Goal: Task Accomplishment & Management: Manage account settings

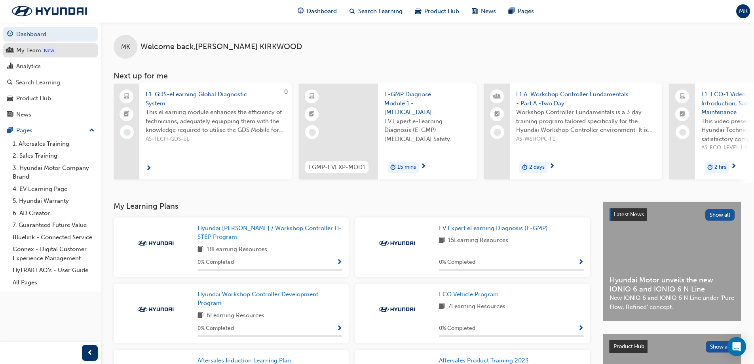
click at [32, 48] on div "My Team" at bounding box center [28, 50] width 25 height 9
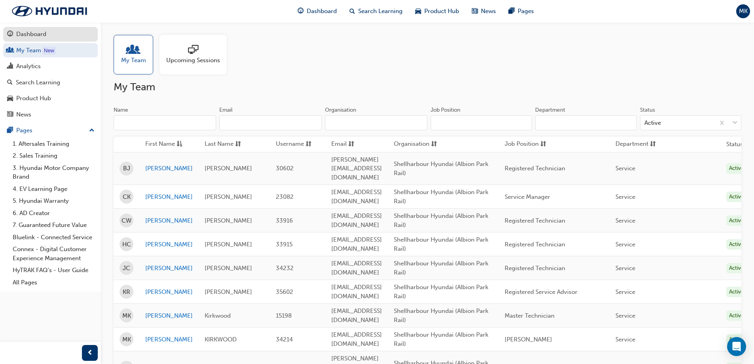
click at [36, 33] on div "Dashboard" at bounding box center [31, 34] width 30 height 9
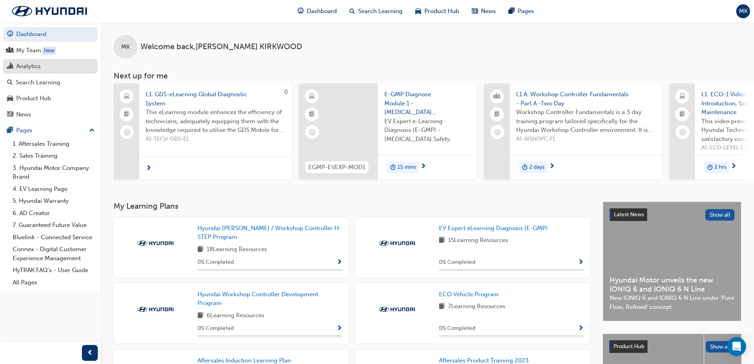
click at [36, 67] on div "Analytics" at bounding box center [28, 66] width 25 height 9
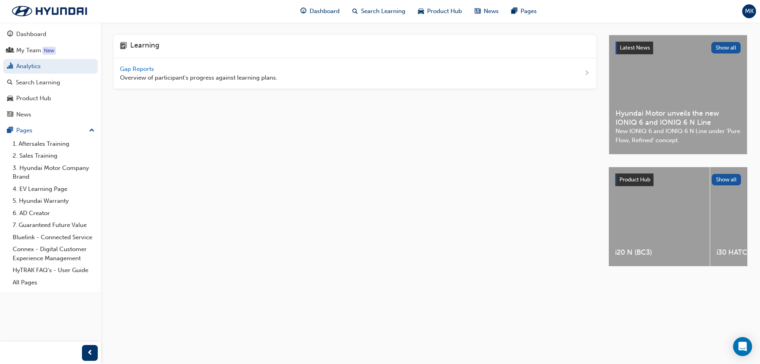
click at [147, 66] on span "Gap Reports" at bounding box center [138, 68] width 36 height 7
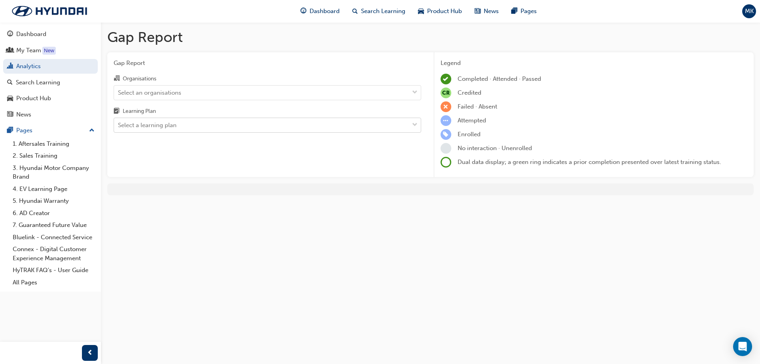
click at [167, 127] on div "Select a learning plan" at bounding box center [147, 125] width 59 height 9
click at [119, 127] on input "Learning Plan Select a learning plan" at bounding box center [118, 125] width 1 height 7
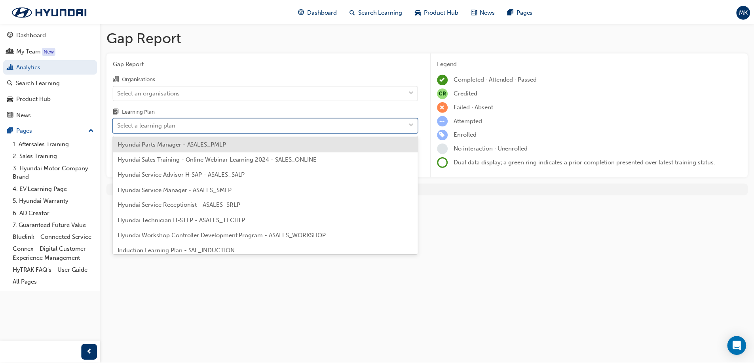
scroll to position [237, 0]
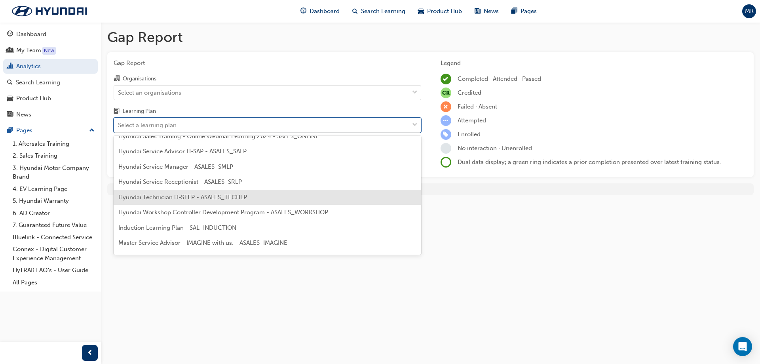
click at [186, 197] on span "Hyundai Technician H-STEP - ASALES_TECHLP" at bounding box center [182, 197] width 129 height 7
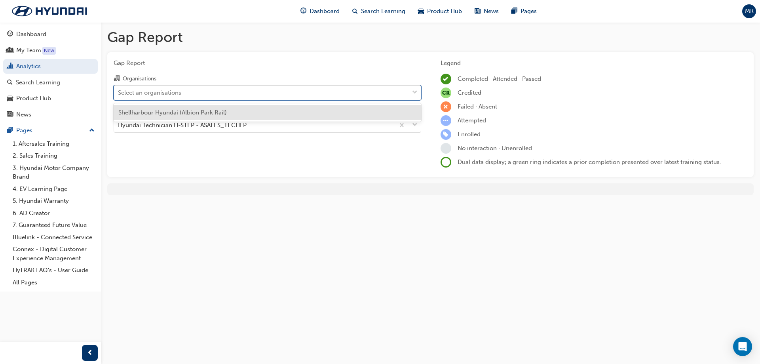
click at [165, 89] on div "Select an organisations" at bounding box center [149, 92] width 63 height 9
click at [119, 89] on input "Organisations option Shellharbour Hyundai (Albion Park Rail) focused, 1 of 1. 1…" at bounding box center [118, 92] width 1 height 7
click at [159, 109] on span "Shellharbour Hyundai (Albion Park Rail)" at bounding box center [172, 112] width 108 height 7
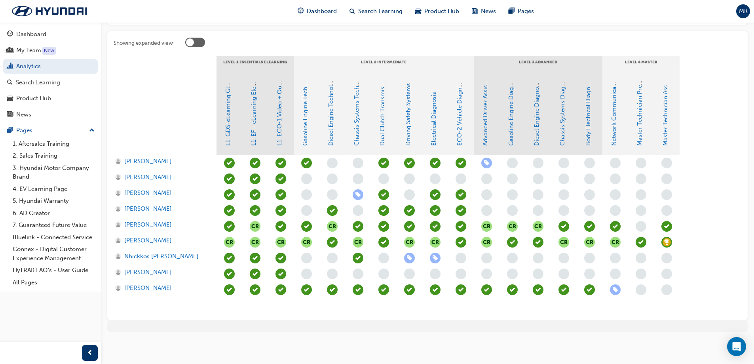
scroll to position [152, 0]
click at [408, 258] on span "learningRecordVerb_ENROLL-icon" at bounding box center [409, 257] width 11 height 11
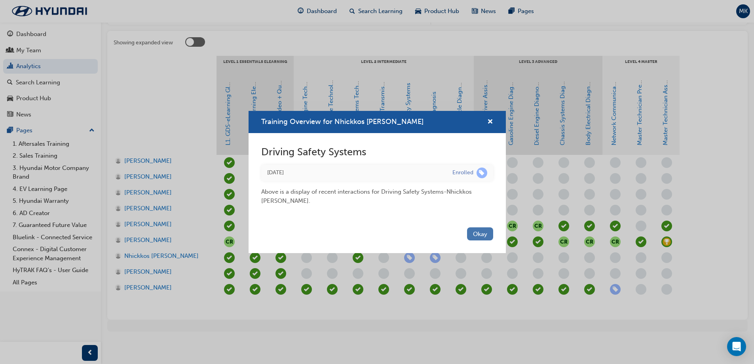
click at [475, 233] on button "Okay" at bounding box center [480, 233] width 26 height 13
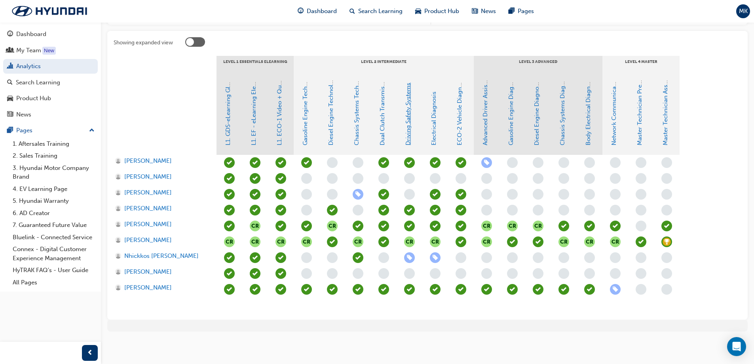
click at [409, 139] on link "Driving Safety Systems" at bounding box center [407, 114] width 7 height 63
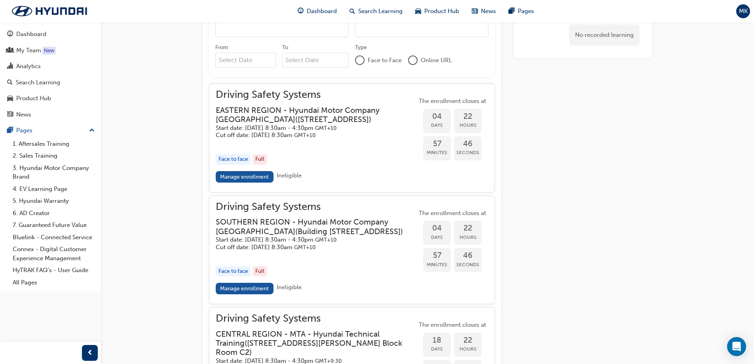
scroll to position [595, 0]
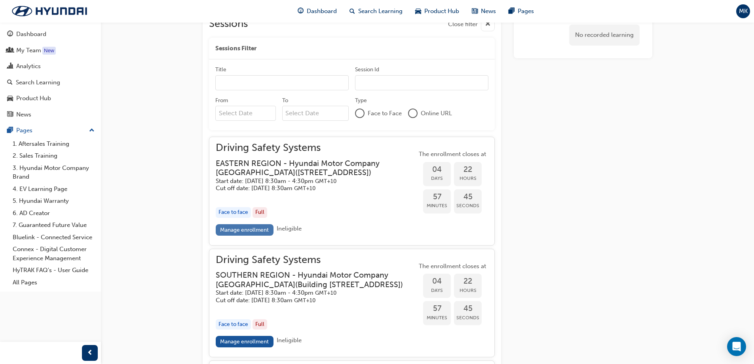
click at [259, 235] on link "Manage enrollment" at bounding box center [245, 229] width 58 height 11
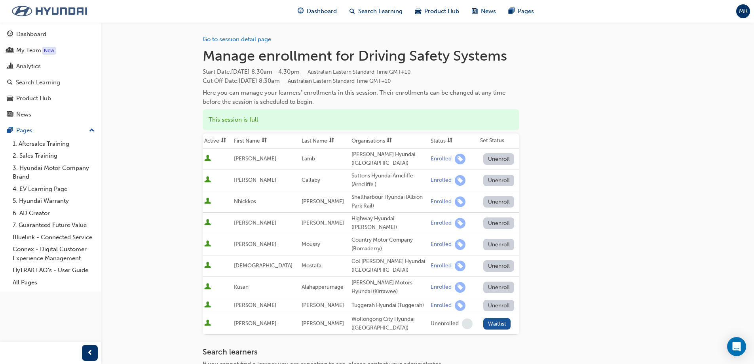
scroll to position [595, 0]
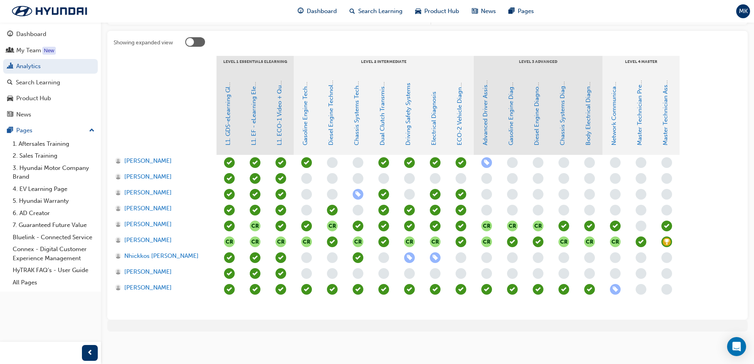
scroll to position [152, 0]
click at [434, 131] on link "Electrical Diagnosis" at bounding box center [433, 118] width 7 height 54
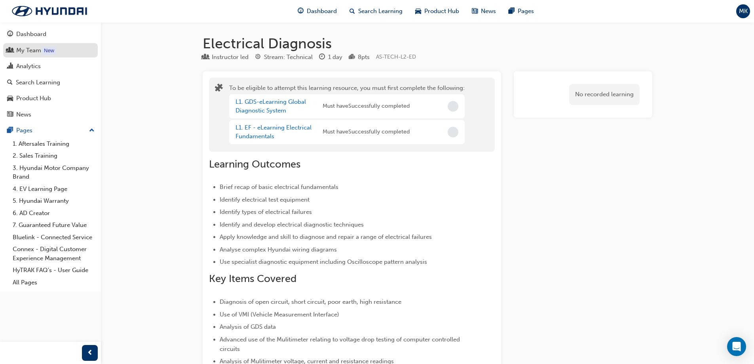
click at [42, 47] on div "My Team" at bounding box center [50, 51] width 87 height 10
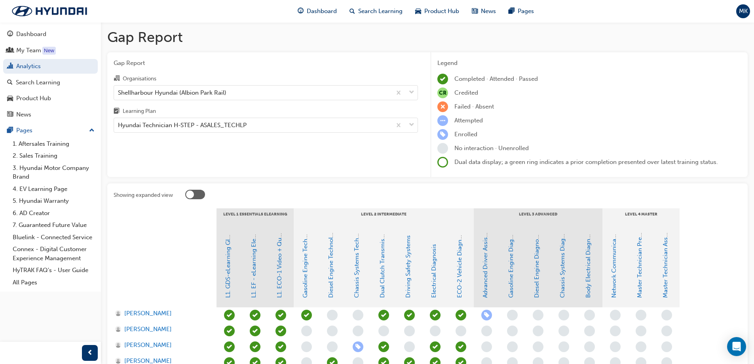
scroll to position [152, 0]
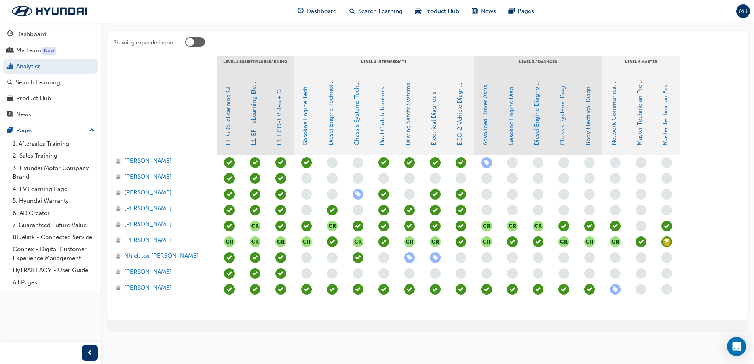
click at [358, 131] on link "Chassis Systems Technology" at bounding box center [356, 105] width 7 height 79
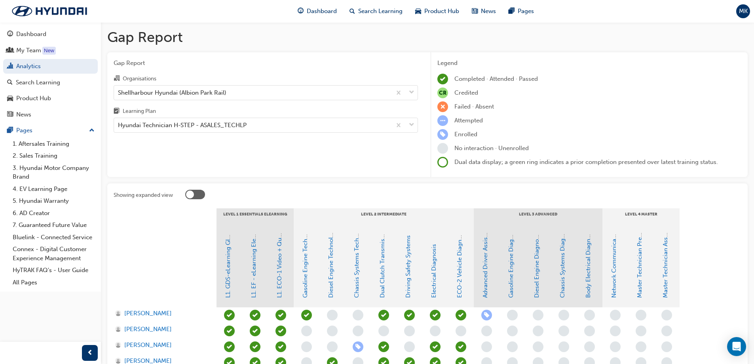
scroll to position [152, 0]
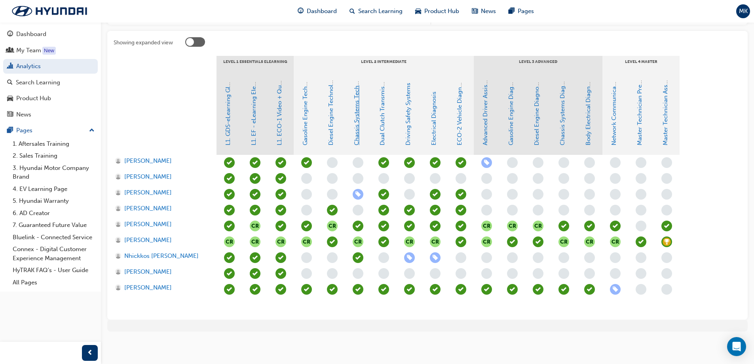
click at [357, 135] on link "Chassis Systems Technology" at bounding box center [356, 105] width 7 height 79
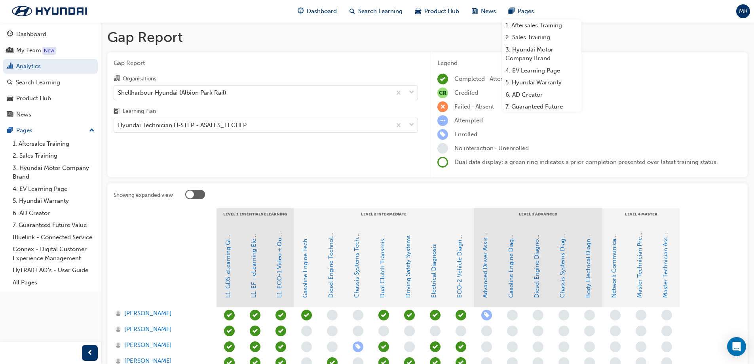
scroll to position [152, 0]
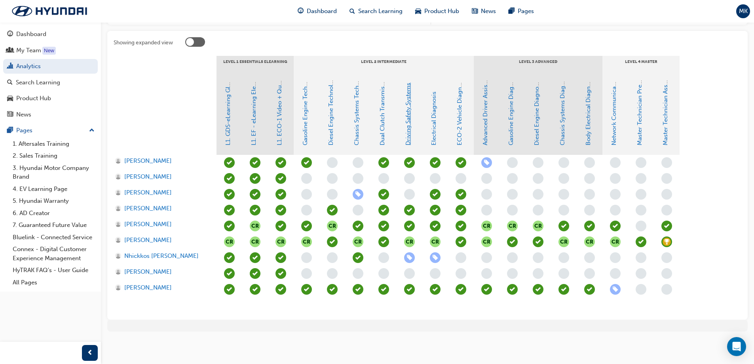
click at [410, 122] on link "Driving Safety Systems" at bounding box center [407, 114] width 7 height 63
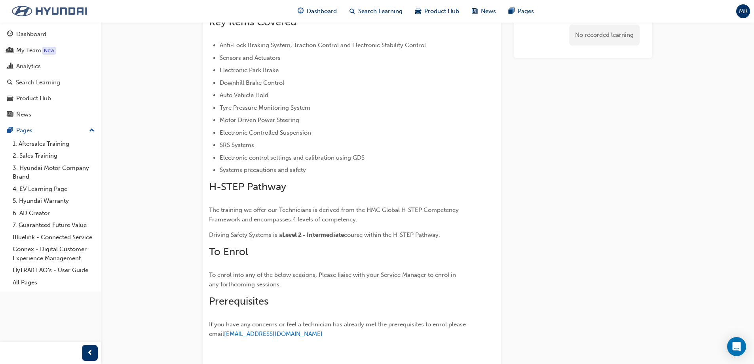
scroll to position [131, 0]
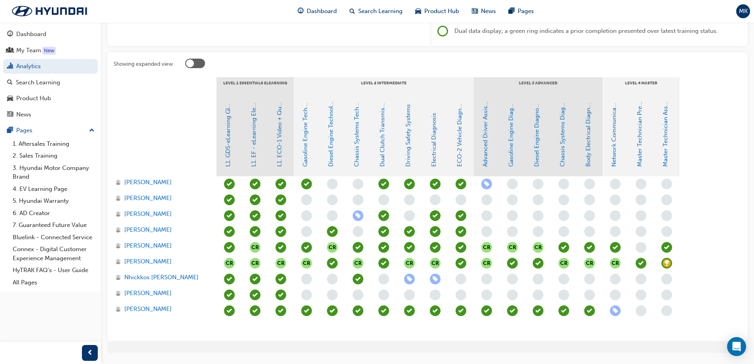
scroll to position [152, 0]
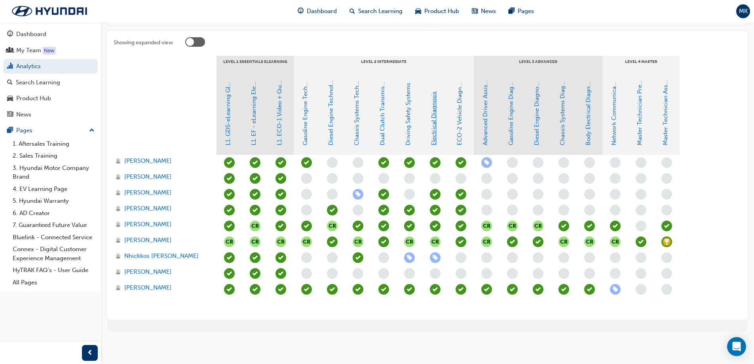
click at [433, 138] on link "Electrical Diagnosis" at bounding box center [433, 118] width 7 height 54
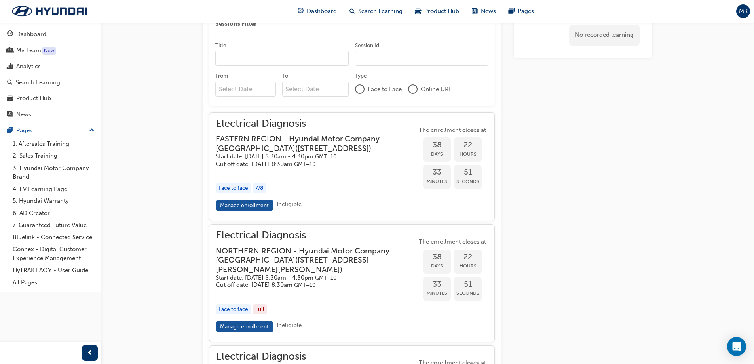
scroll to position [601, 0]
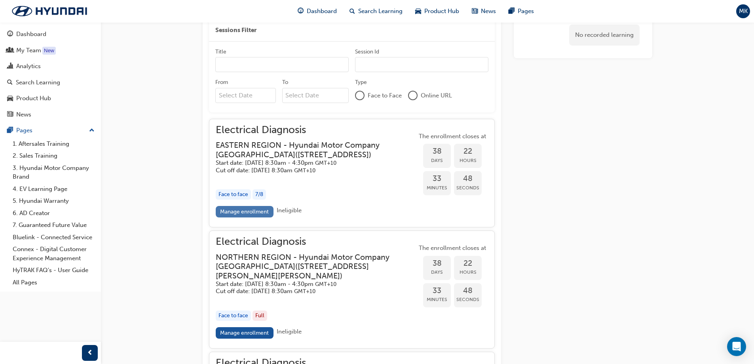
click at [250, 217] on link "Manage enrollment" at bounding box center [245, 211] width 58 height 11
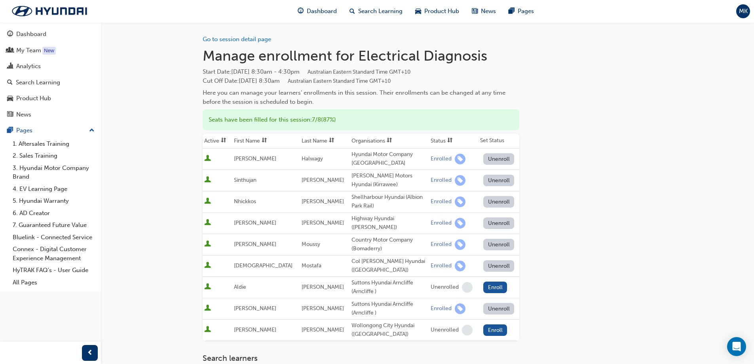
click at [663, 123] on div "Go to session detail page Manage enrollment for Electrical Diagnosis Start Date…" at bounding box center [427, 258] width 475 height 473
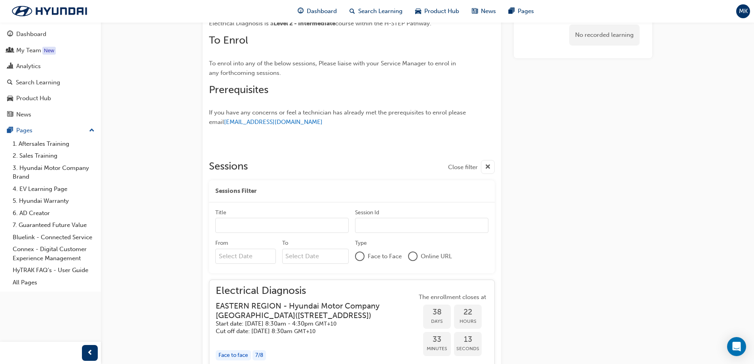
scroll to position [308, 0]
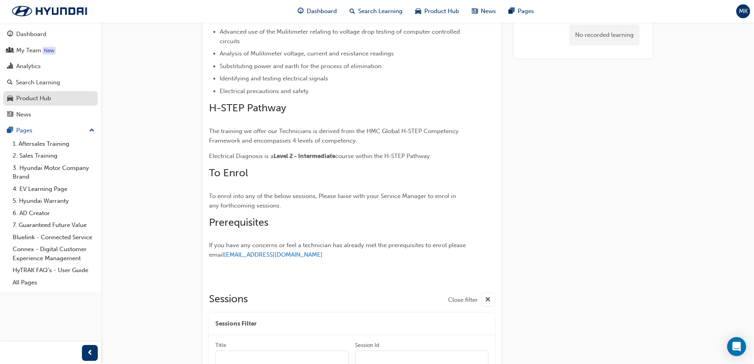
scroll to position [152, 0]
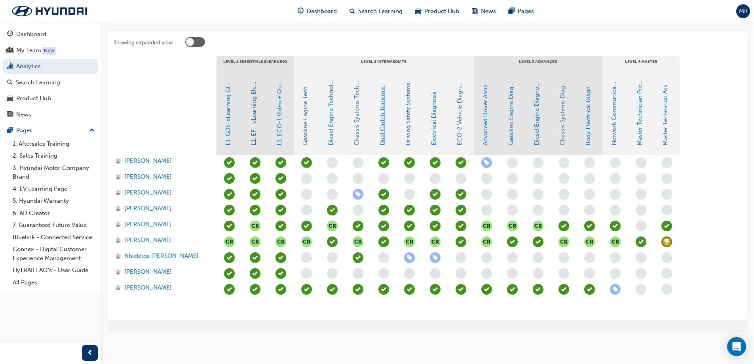
click at [381, 141] on link "Dual Clutch Transmissions" at bounding box center [382, 108] width 7 height 73
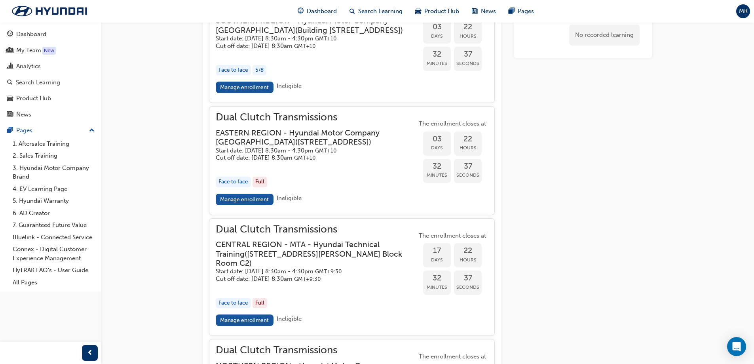
scroll to position [613, 0]
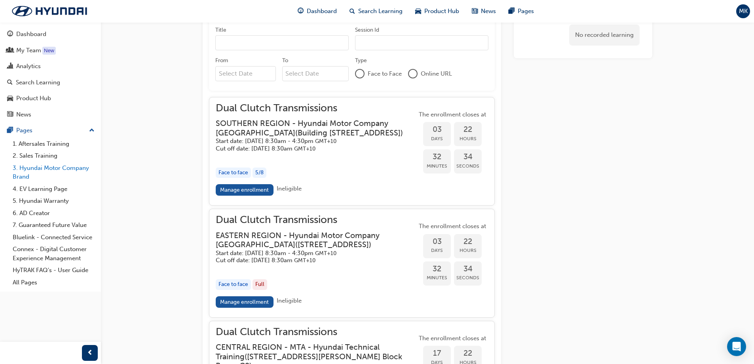
scroll to position [152, 0]
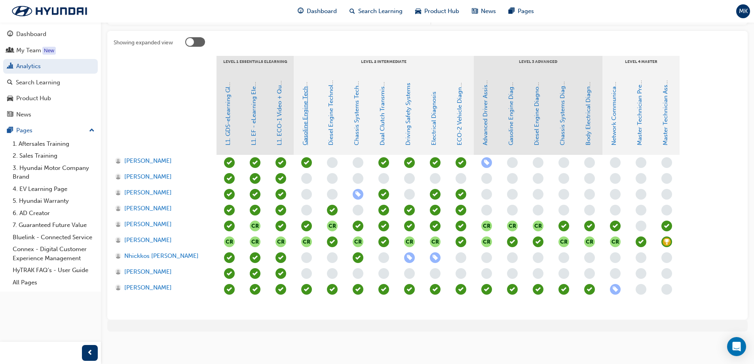
click at [304, 130] on link "Gasoline Engine Technology" at bounding box center [305, 106] width 7 height 78
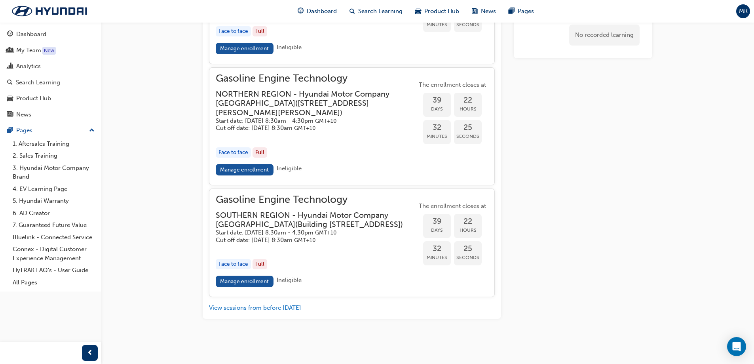
scroll to position [535, 0]
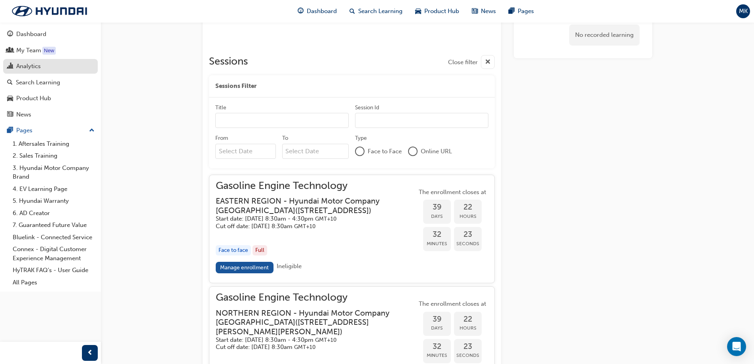
scroll to position [152, 0]
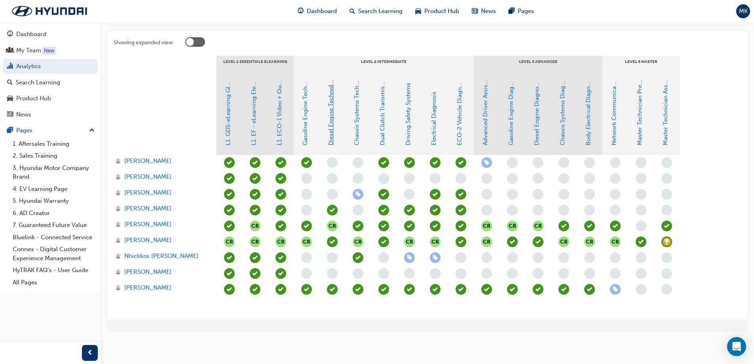
click at [331, 123] on link "Diesel Engine Technology" at bounding box center [330, 109] width 7 height 71
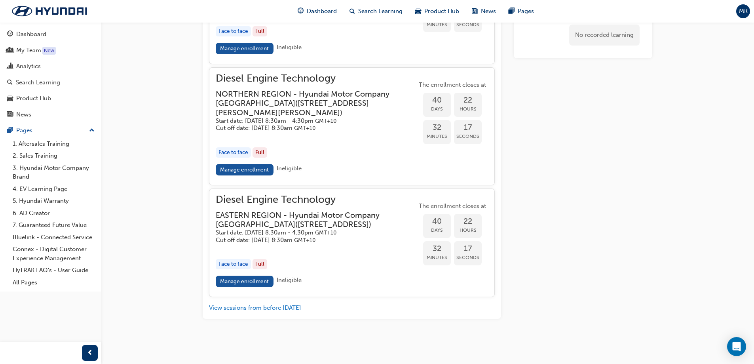
scroll to position [748, 0]
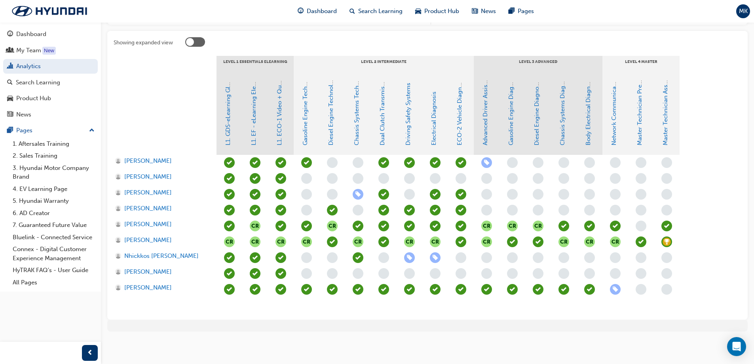
scroll to position [152, 0]
click at [459, 131] on link "ECO-2 Vehicle Diagnosis and Repair" at bounding box center [459, 95] width 7 height 100
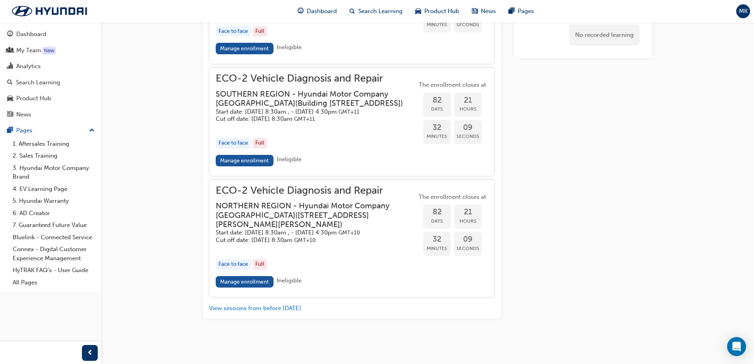
scroll to position [999, 0]
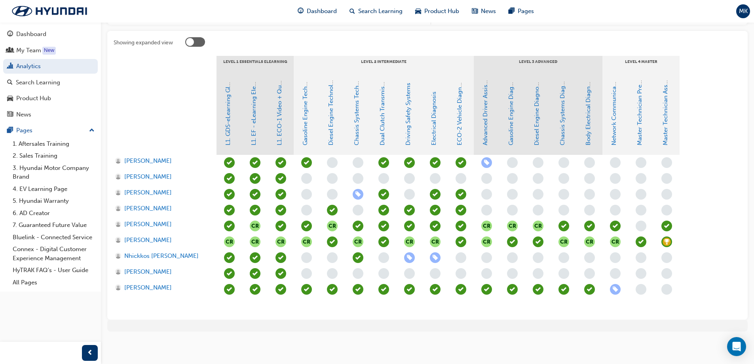
scroll to position [152, 0]
click at [410, 139] on link "Driving Safety Systems" at bounding box center [407, 114] width 7 height 63
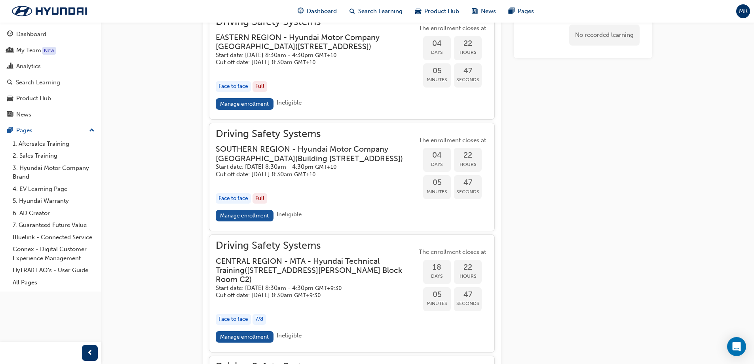
scroll to position [732, 0]
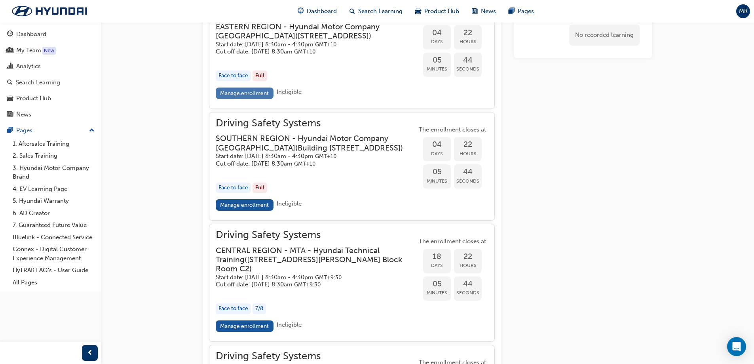
click at [249, 99] on link "Manage enrollment" at bounding box center [245, 92] width 58 height 11
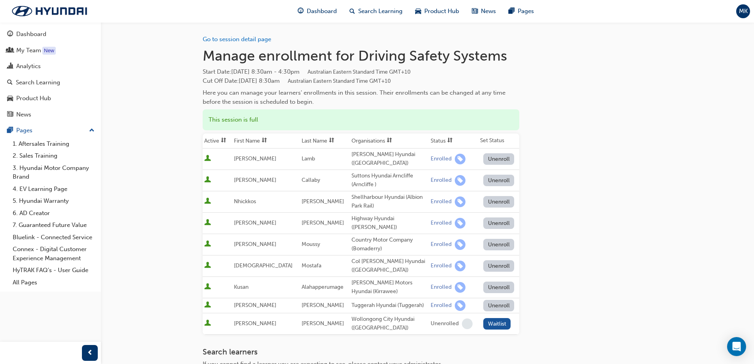
click at [492, 196] on button "Unenroll" at bounding box center [498, 201] width 31 height 11
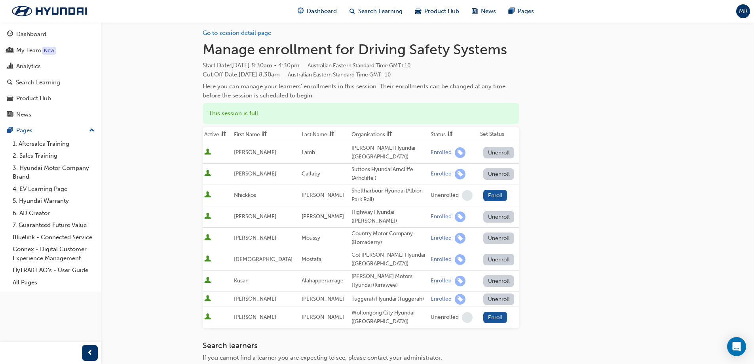
scroll to position [158, 0]
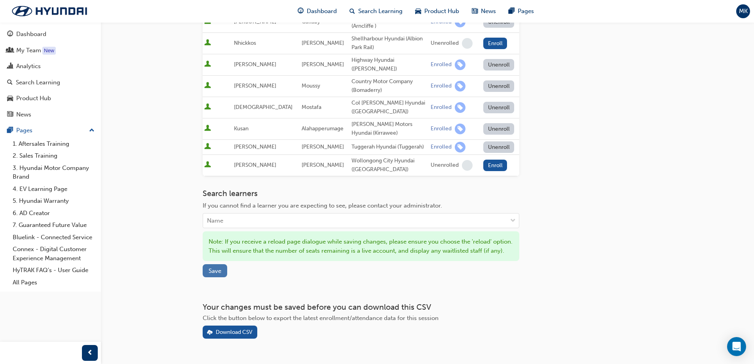
click at [221, 267] on span "Save" at bounding box center [215, 270] width 13 height 7
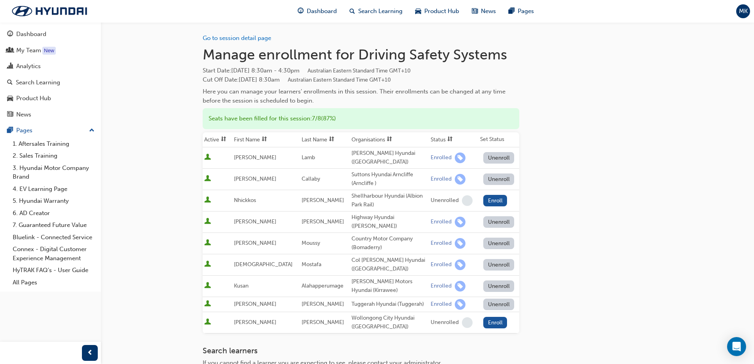
scroll to position [0, 0]
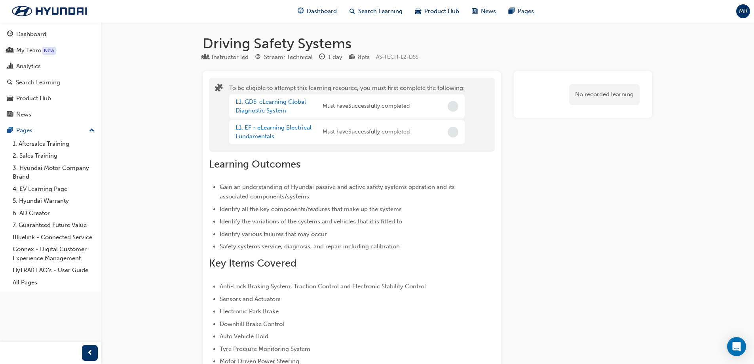
scroll to position [732, 0]
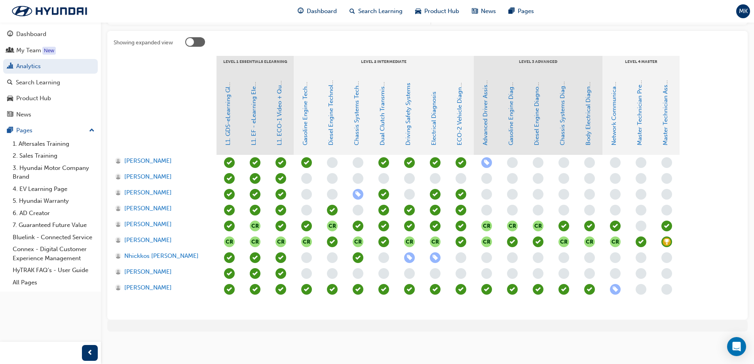
scroll to position [152, 0]
click at [410, 131] on link "Driving Safety Systems" at bounding box center [407, 114] width 7 height 63
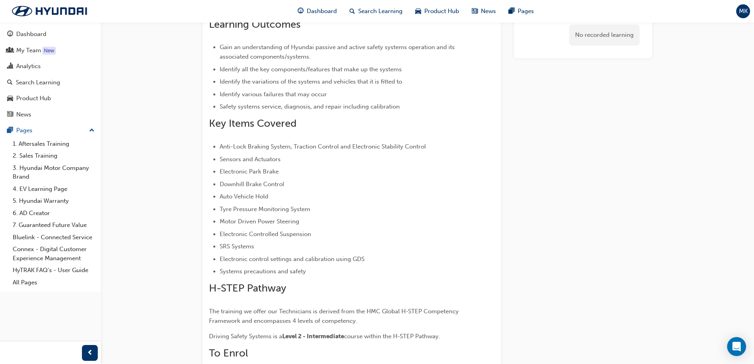
scroll to position [138, 0]
click at [748, 15] on div "MK" at bounding box center [743, 11] width 14 height 14
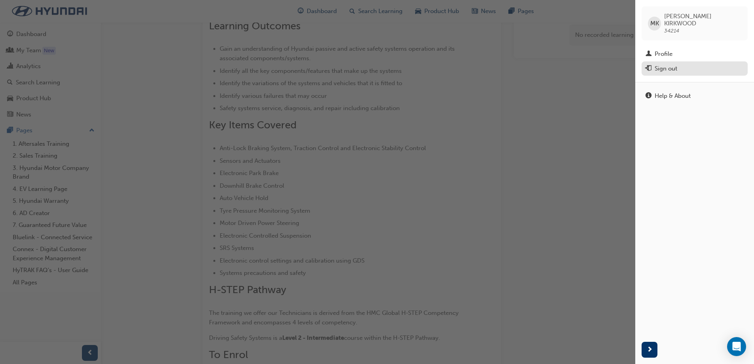
click at [680, 64] on div "Sign out" at bounding box center [694, 69] width 98 height 10
